Goal: Obtain resource: Download file/media

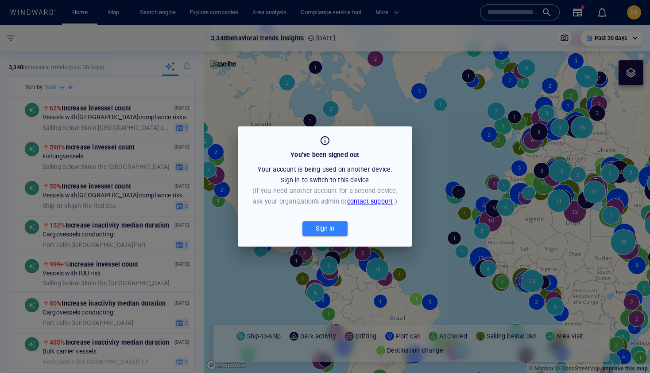
click at [417, 112] on div "You’ve been signed out Your account is being used on another device. Sign in to…" at bounding box center [325, 186] width 650 height 373
click at [334, 232] on div "Sign in" at bounding box center [325, 228] width 22 height 15
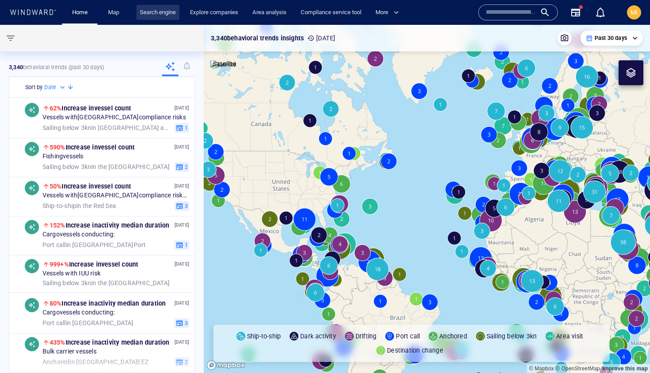
click at [163, 13] on link "Search engine" at bounding box center [157, 13] width 43 height 16
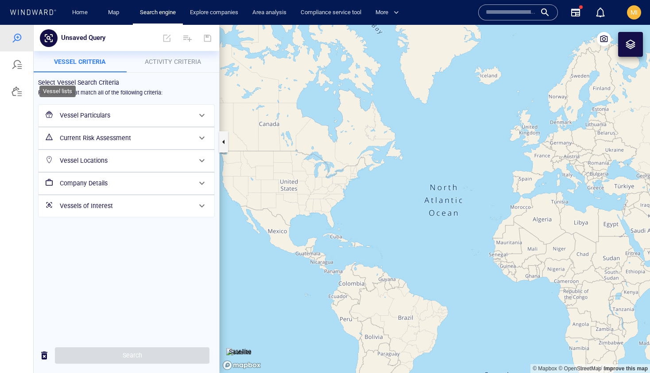
click at [17, 94] on div at bounding box center [17, 91] width 11 height 11
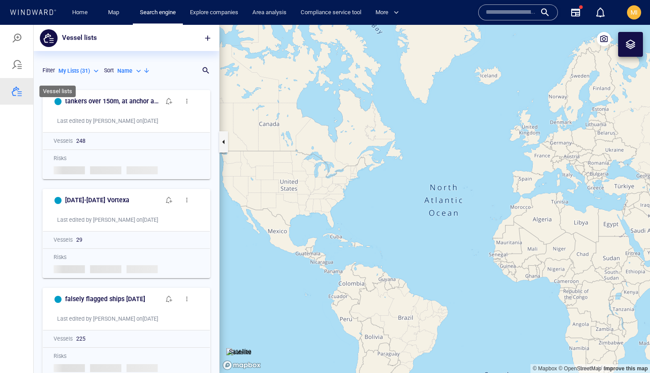
scroll to position [287, 186]
click at [205, 69] on div at bounding box center [202, 70] width 9 height 9
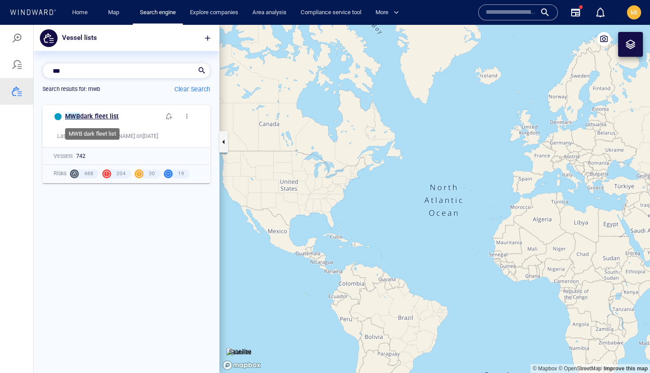
type input "***"
click at [104, 118] on span "dark fleet list" at bounding box center [99, 116] width 39 height 7
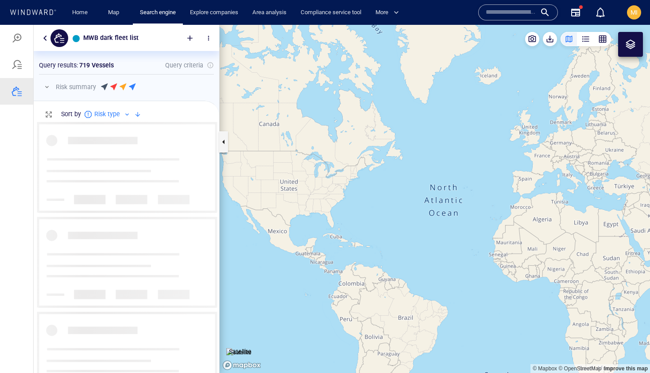
scroll to position [251, 186]
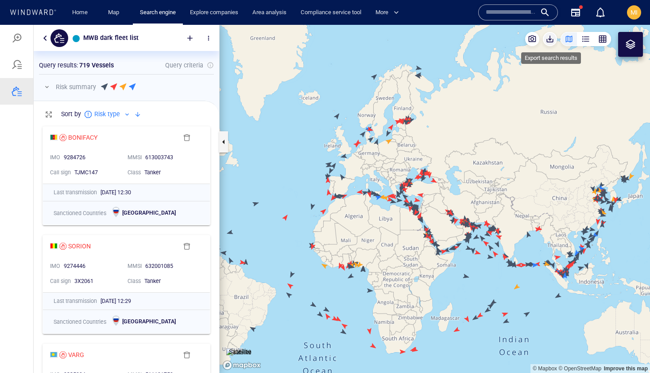
click at [551, 38] on span "button" at bounding box center [550, 39] width 9 height 9
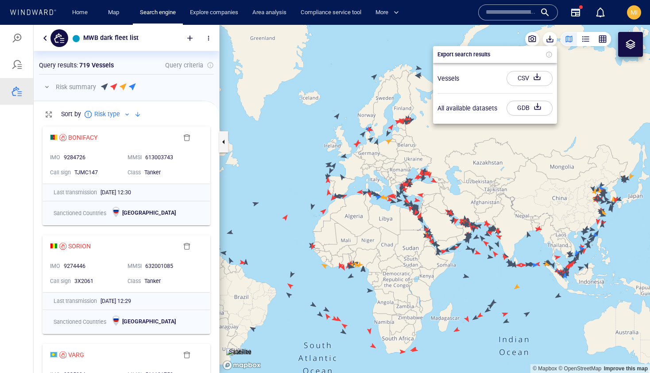
click at [526, 80] on div "CSV" at bounding box center [523, 78] width 15 height 15
